Goal: Information Seeking & Learning: Learn about a topic

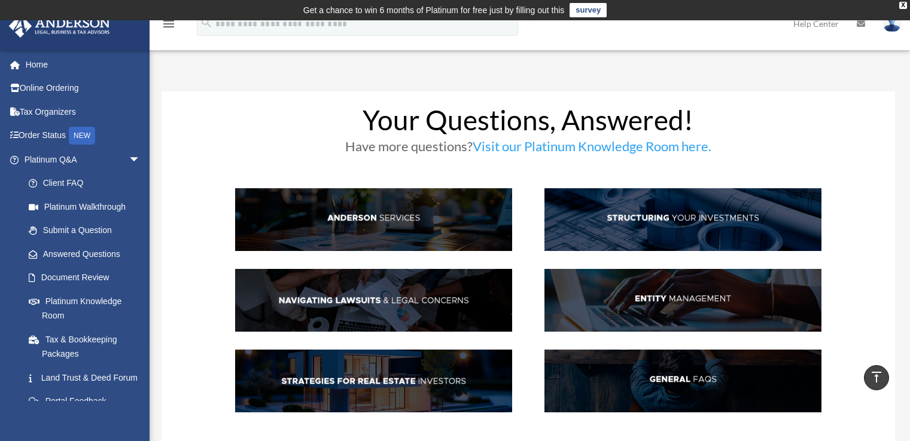
scroll to position [559, 0]
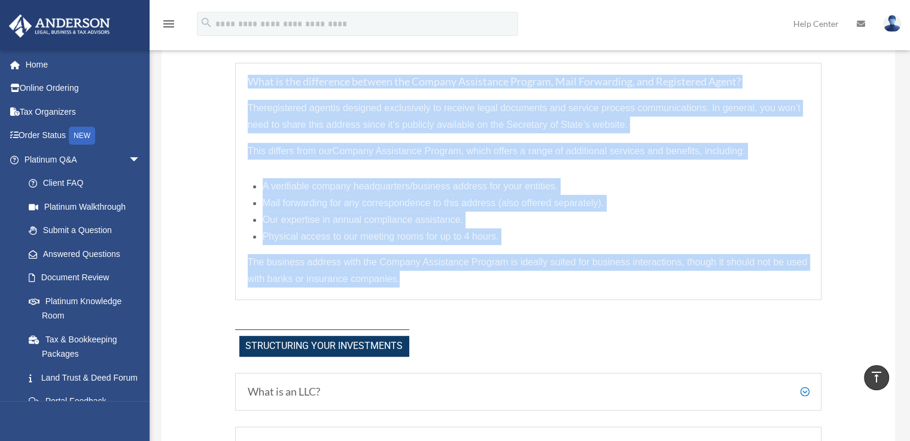
click at [447, 302] on div "Anderson Services What are the benefits that come with my monthly Platinum subs…" at bounding box center [528, 92] width 587 height 444
click at [459, 293] on div "What is the difference between the Company Assistance Program, Mail Forwarding,…" at bounding box center [528, 182] width 587 height 238
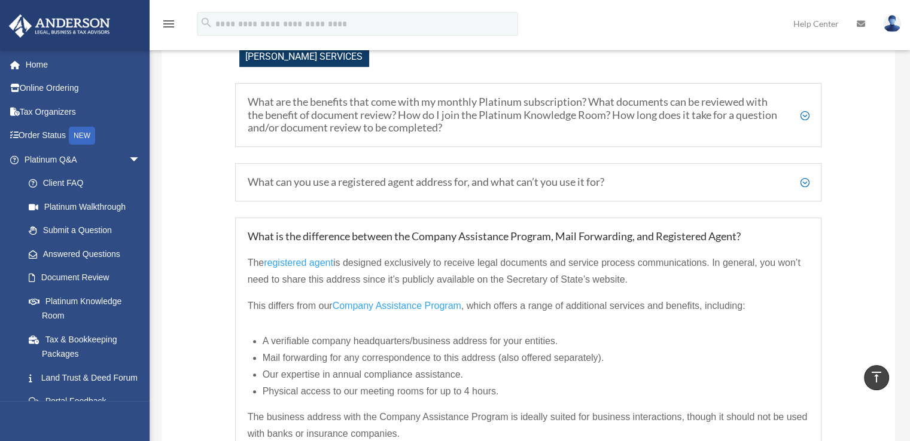
scroll to position [379, 0]
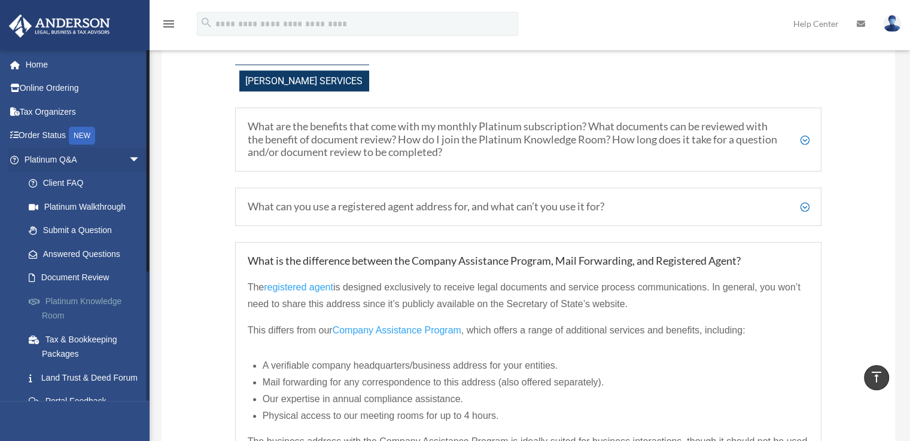
click at [84, 304] on link "Platinum Knowledge Room" at bounding box center [88, 309] width 142 height 38
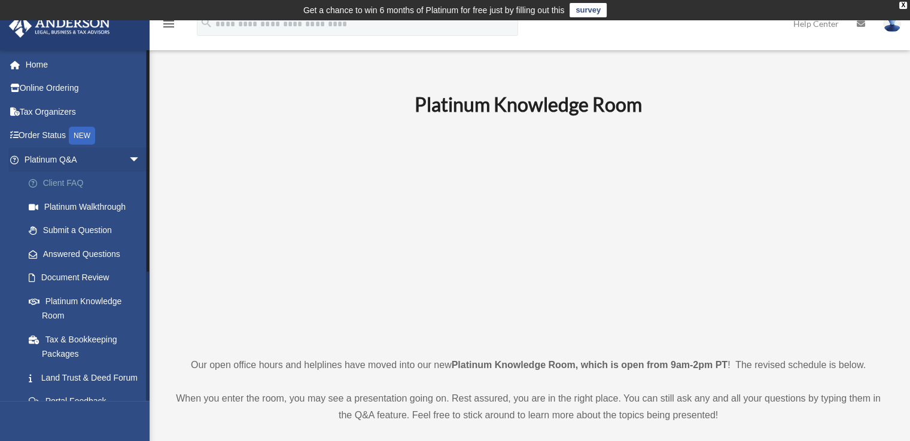
drag, startPoint x: 74, startPoint y: 182, endPoint x: 108, endPoint y: 188, distance: 34.6
click at [74, 182] on link "Client FAQ" at bounding box center [88, 184] width 142 height 24
